Goal: Find contact information: Obtain details needed to contact an individual or organization

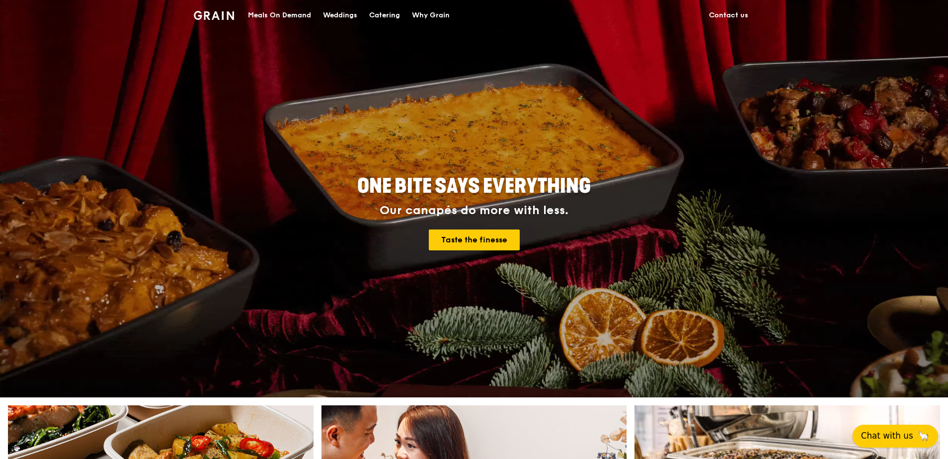
click at [905, 430] on span "Chat with us" at bounding box center [887, 436] width 52 height 12
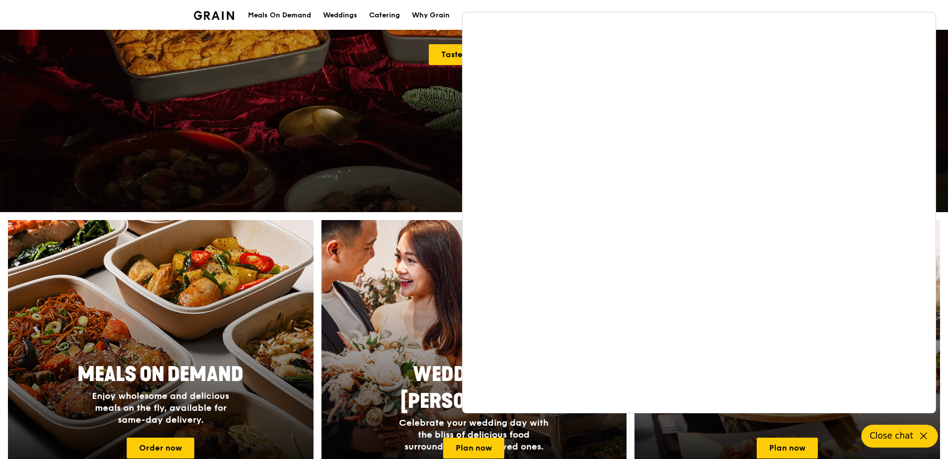
scroll to position [199, 0]
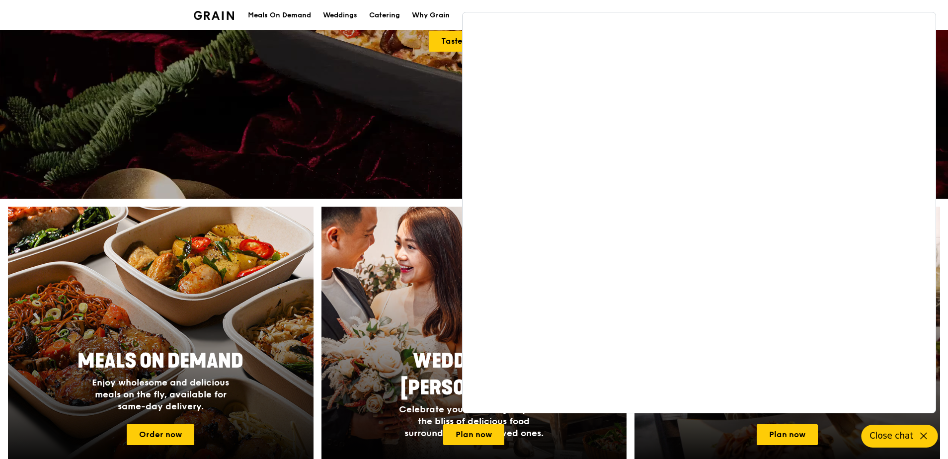
click at [918, 440] on icon at bounding box center [923, 436] width 12 height 12
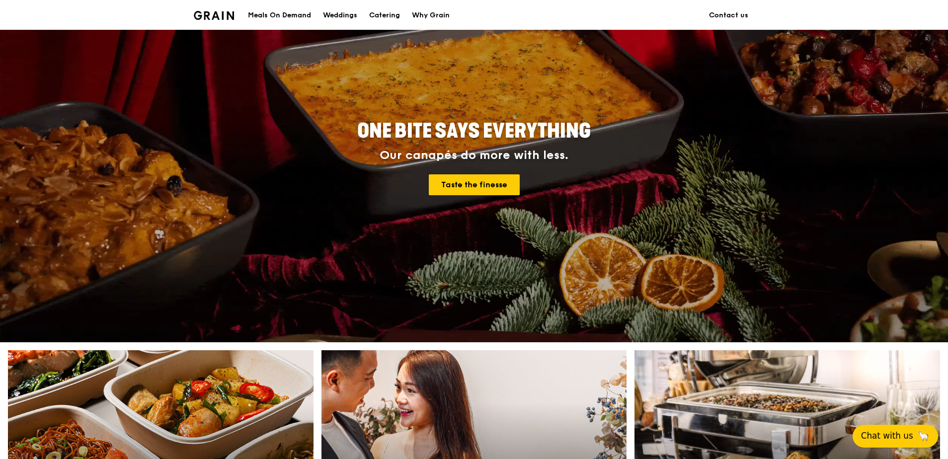
scroll to position [50, 0]
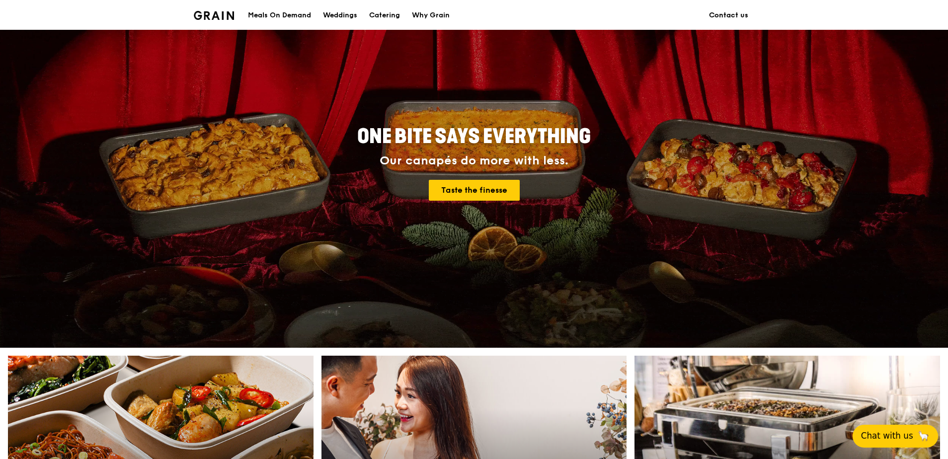
click at [729, 12] on link "Contact us" at bounding box center [728, 15] width 51 height 30
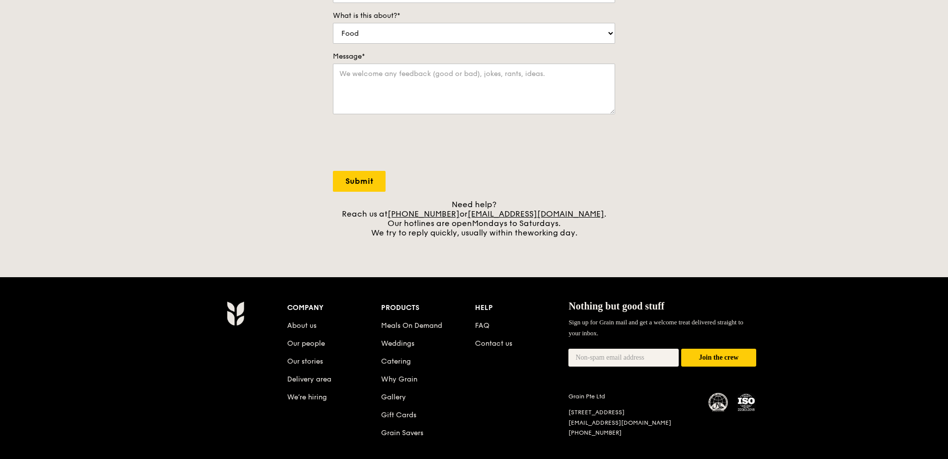
scroll to position [289, 0]
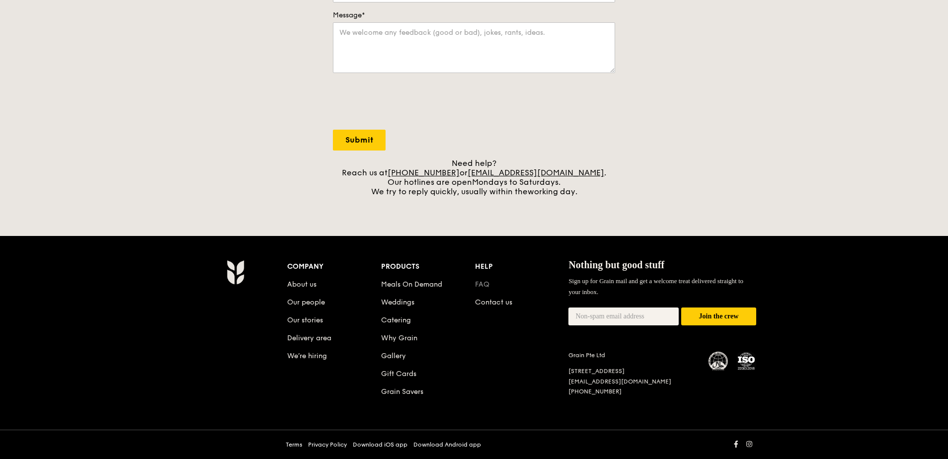
click at [478, 286] on link "FAQ" at bounding box center [482, 284] width 14 height 8
click at [493, 304] on link "Contact us" at bounding box center [493, 302] width 37 height 8
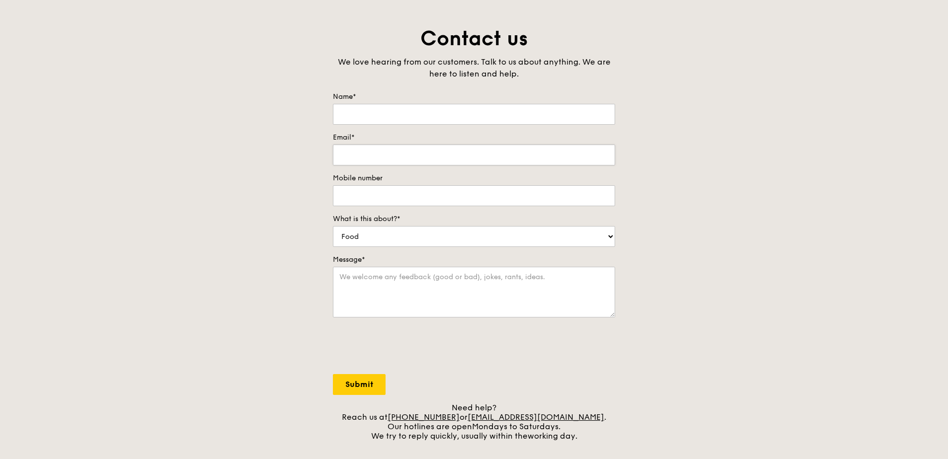
scroll to position [0, 0]
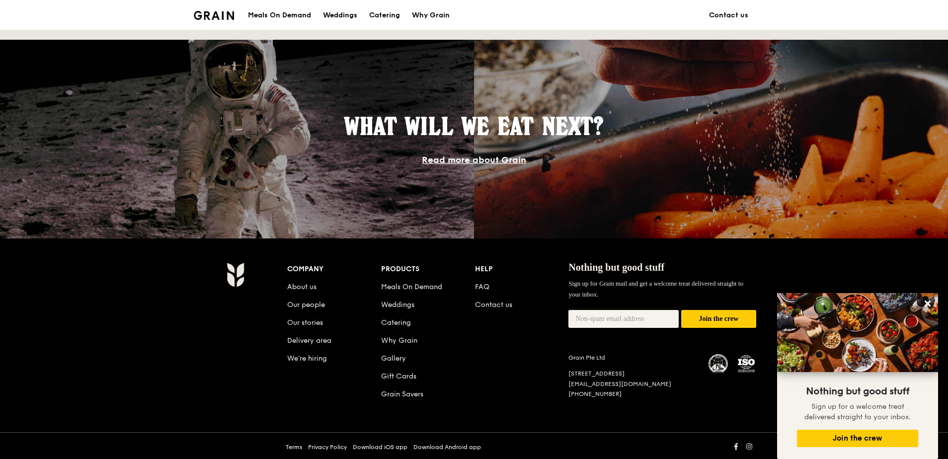
scroll to position [796, 0]
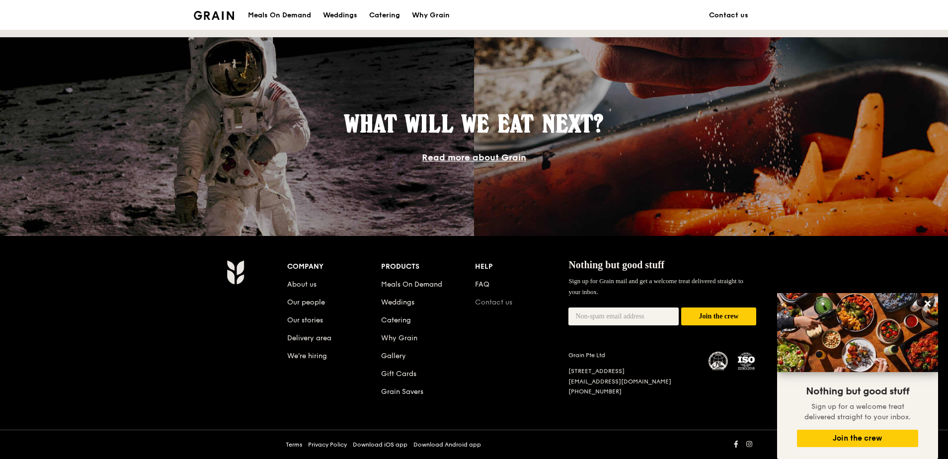
click at [493, 300] on link "Contact us" at bounding box center [493, 302] width 37 height 8
